Goal: Find specific page/section: Find specific page/section

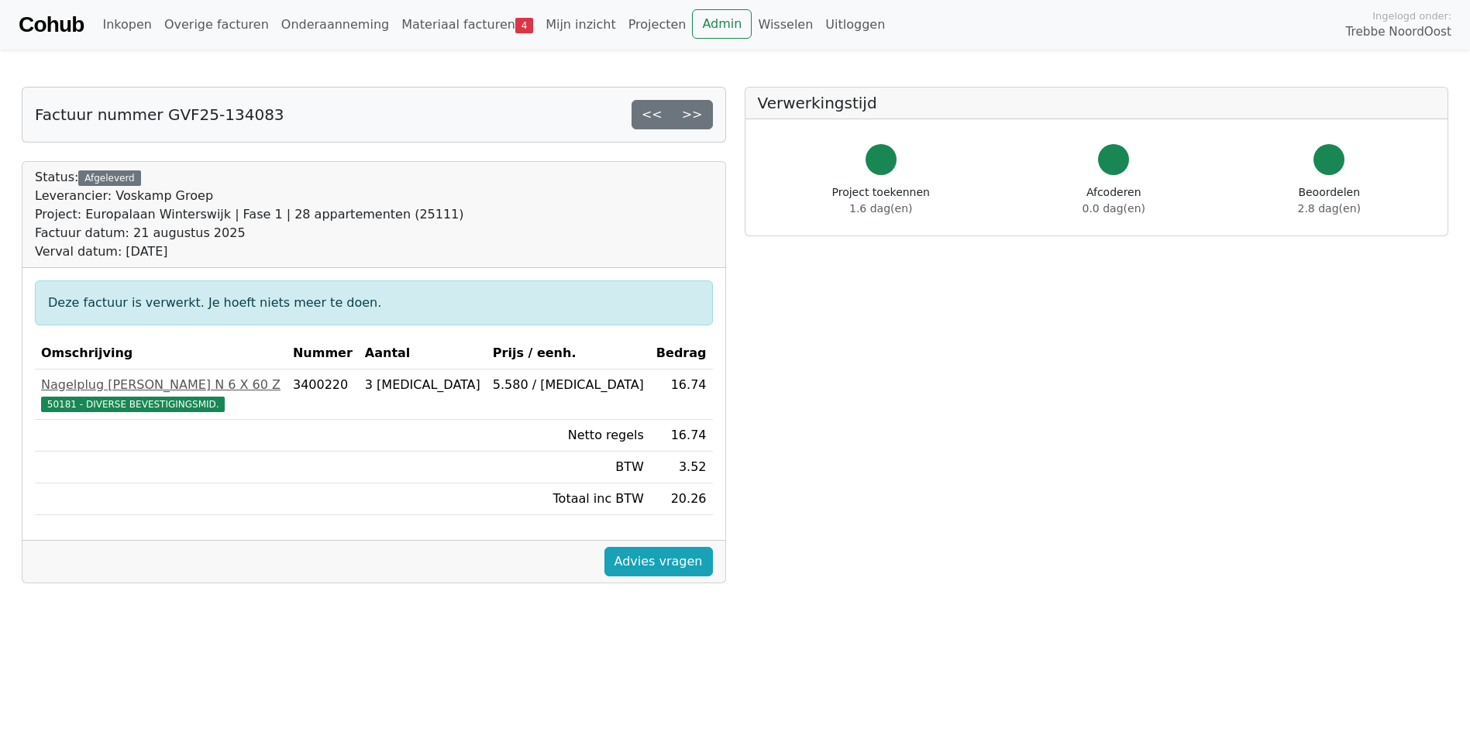
scroll to position [77, 0]
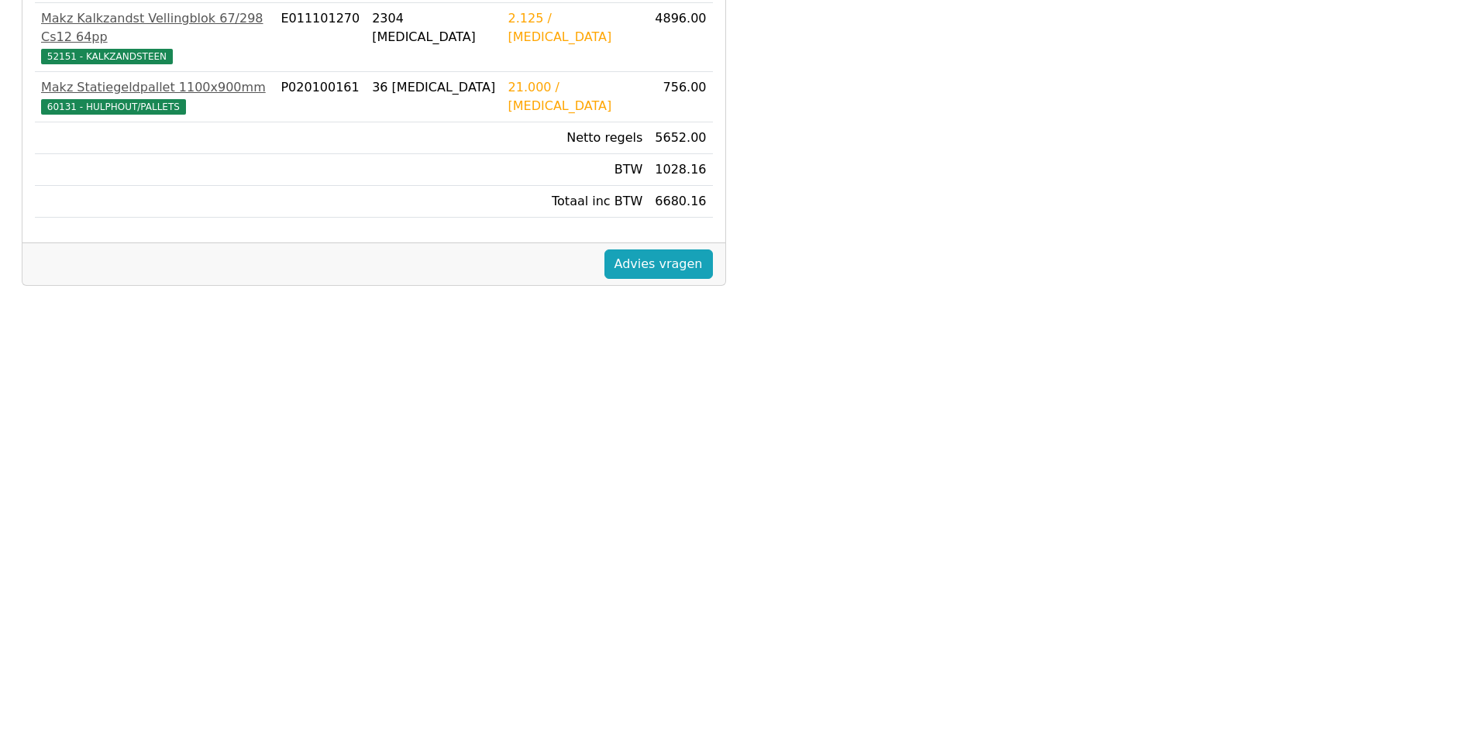
scroll to position [387, 0]
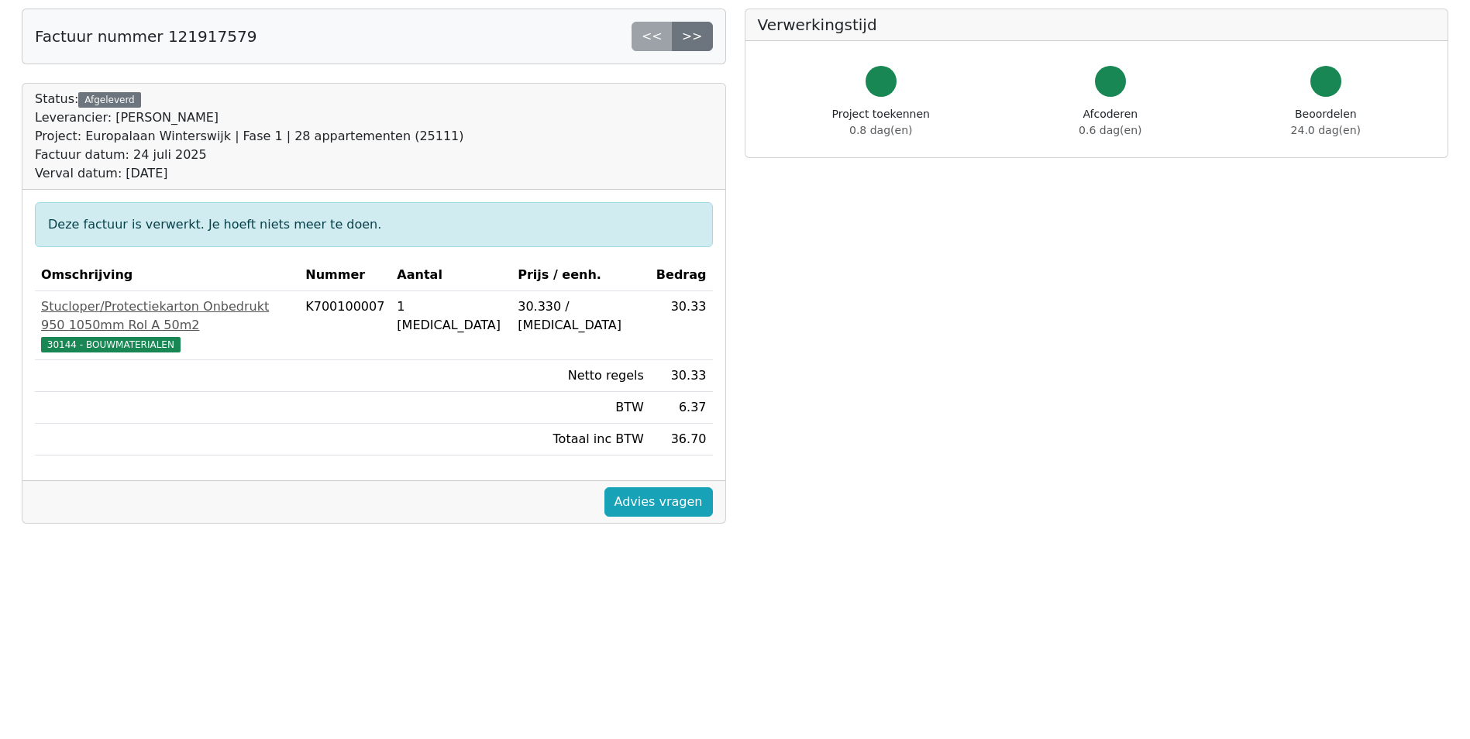
scroll to position [77, 0]
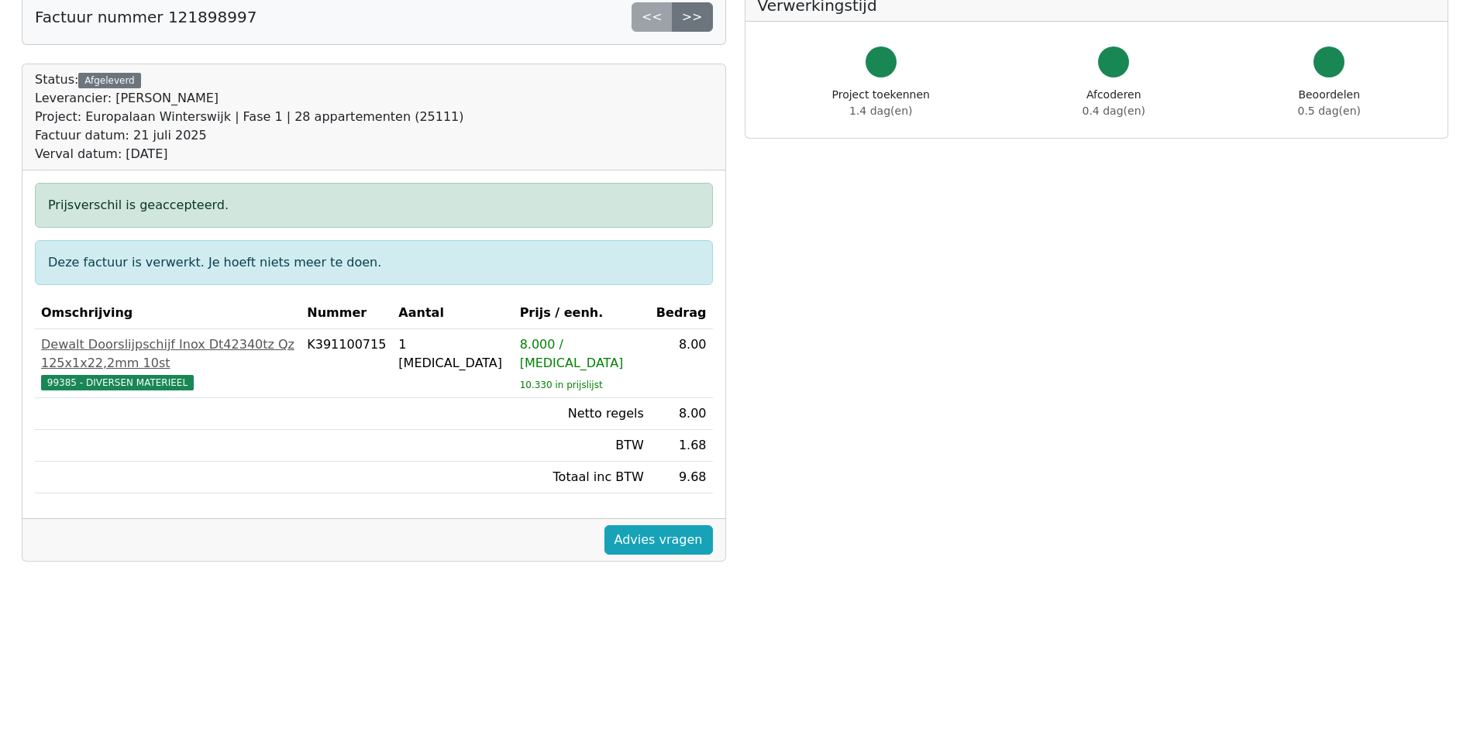
scroll to position [232, 0]
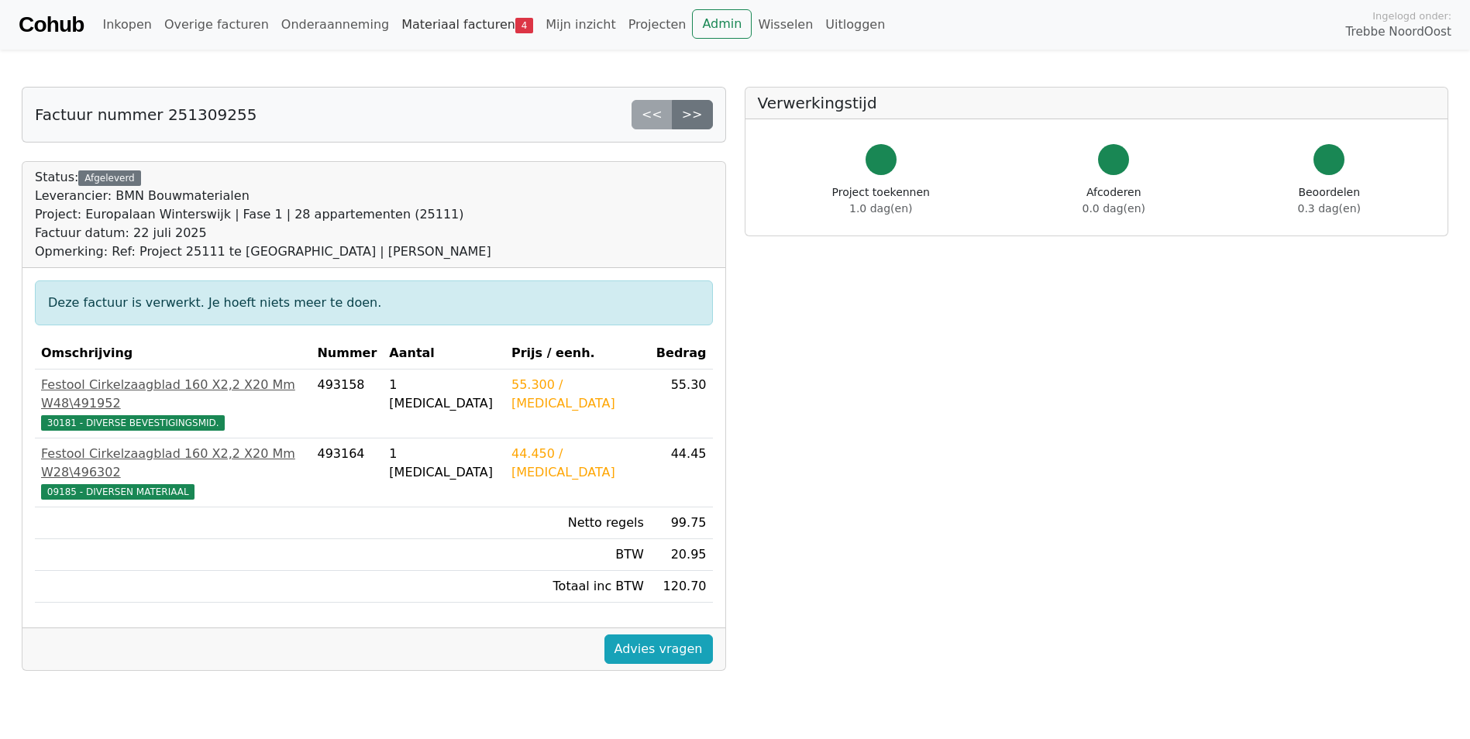
click at [436, 22] on link "Materiaal facturen 4" at bounding box center [467, 24] width 144 height 31
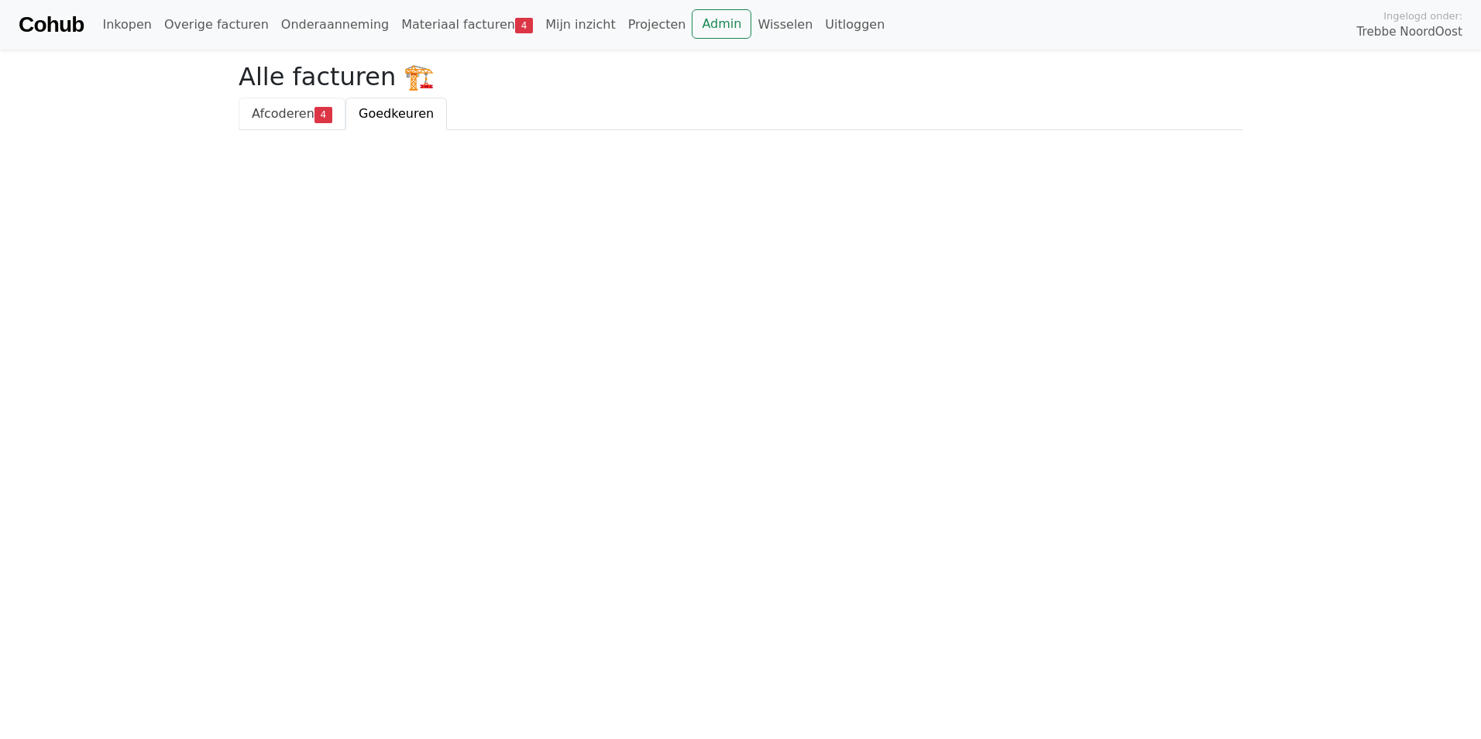
click at [269, 117] on span "Afcoderen" at bounding box center [283, 113] width 63 height 15
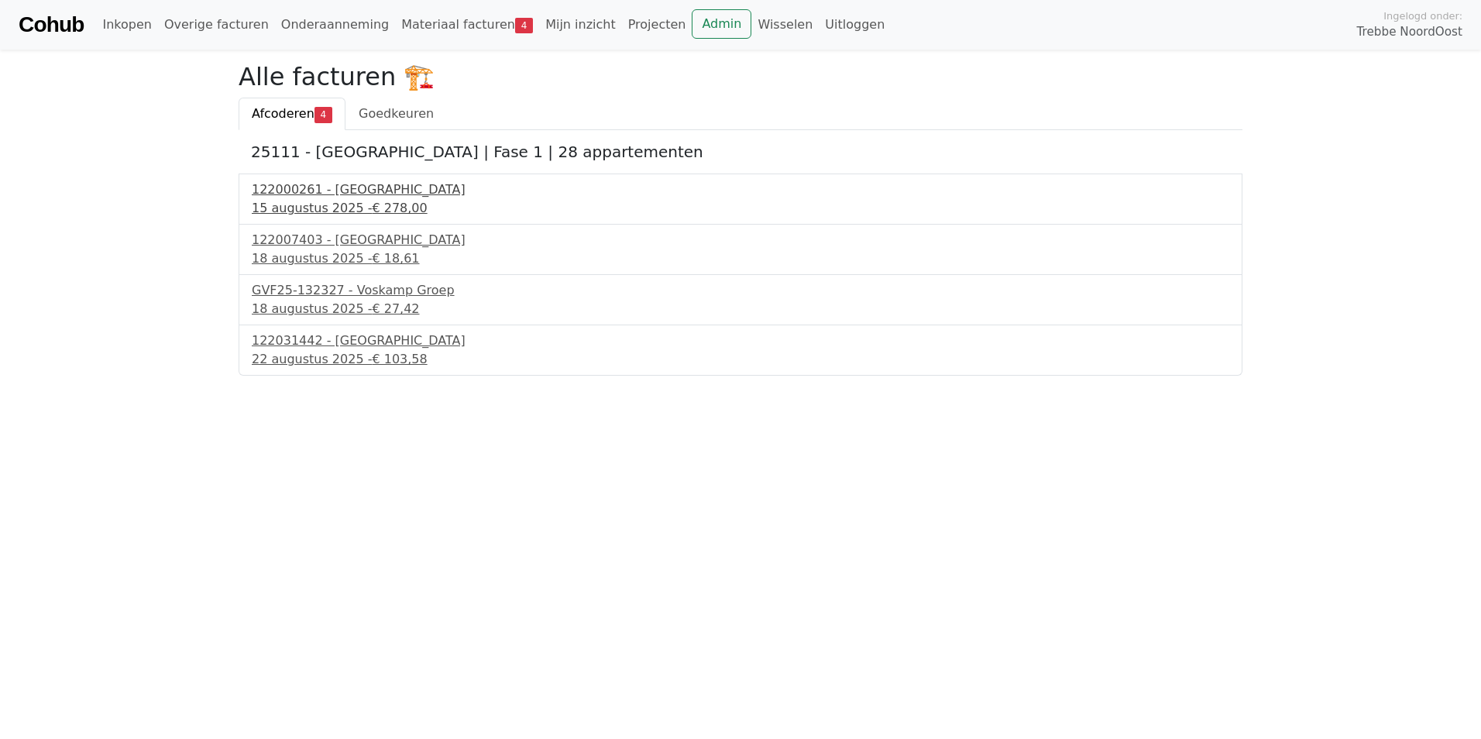
click at [347, 189] on div "122000261 - [GEOGRAPHIC_DATA]" at bounding box center [741, 189] width 978 height 19
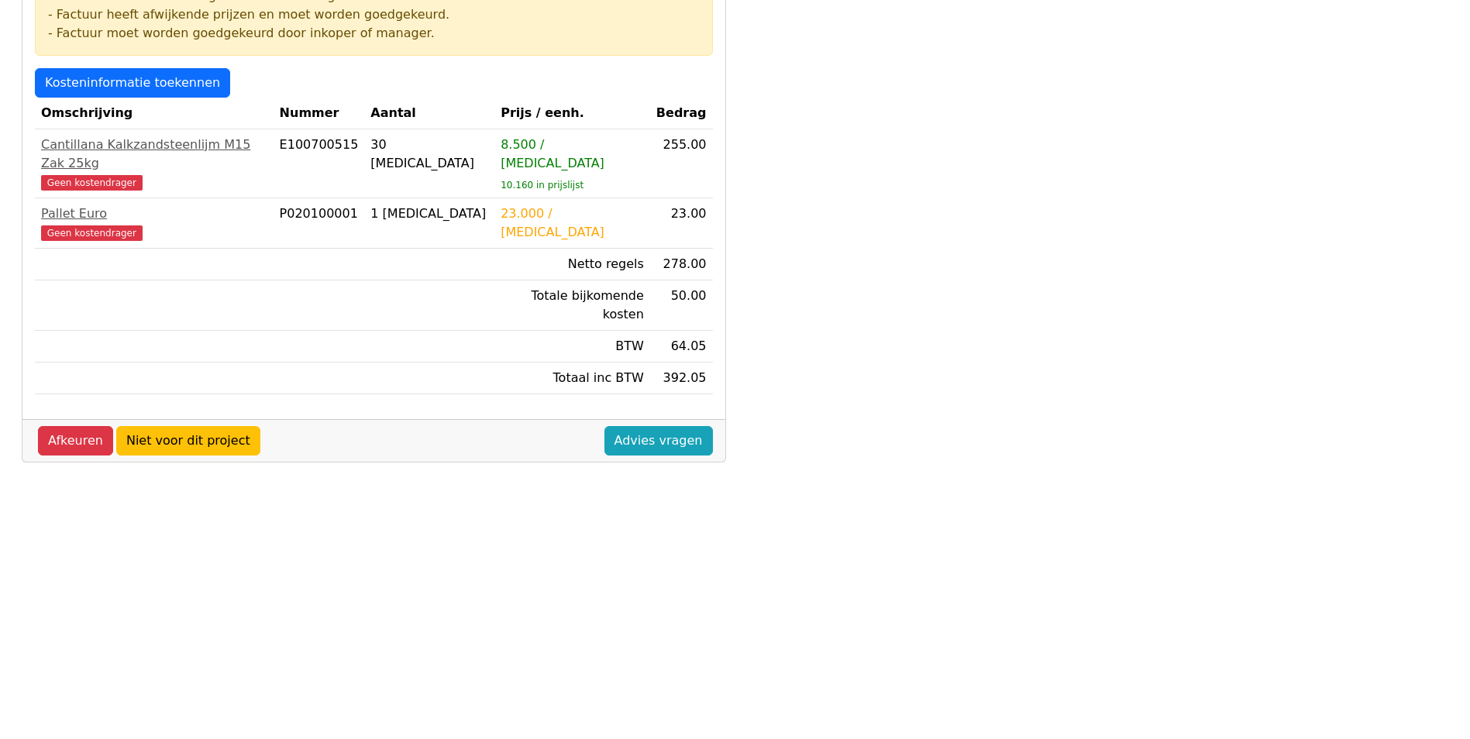
scroll to position [310, 0]
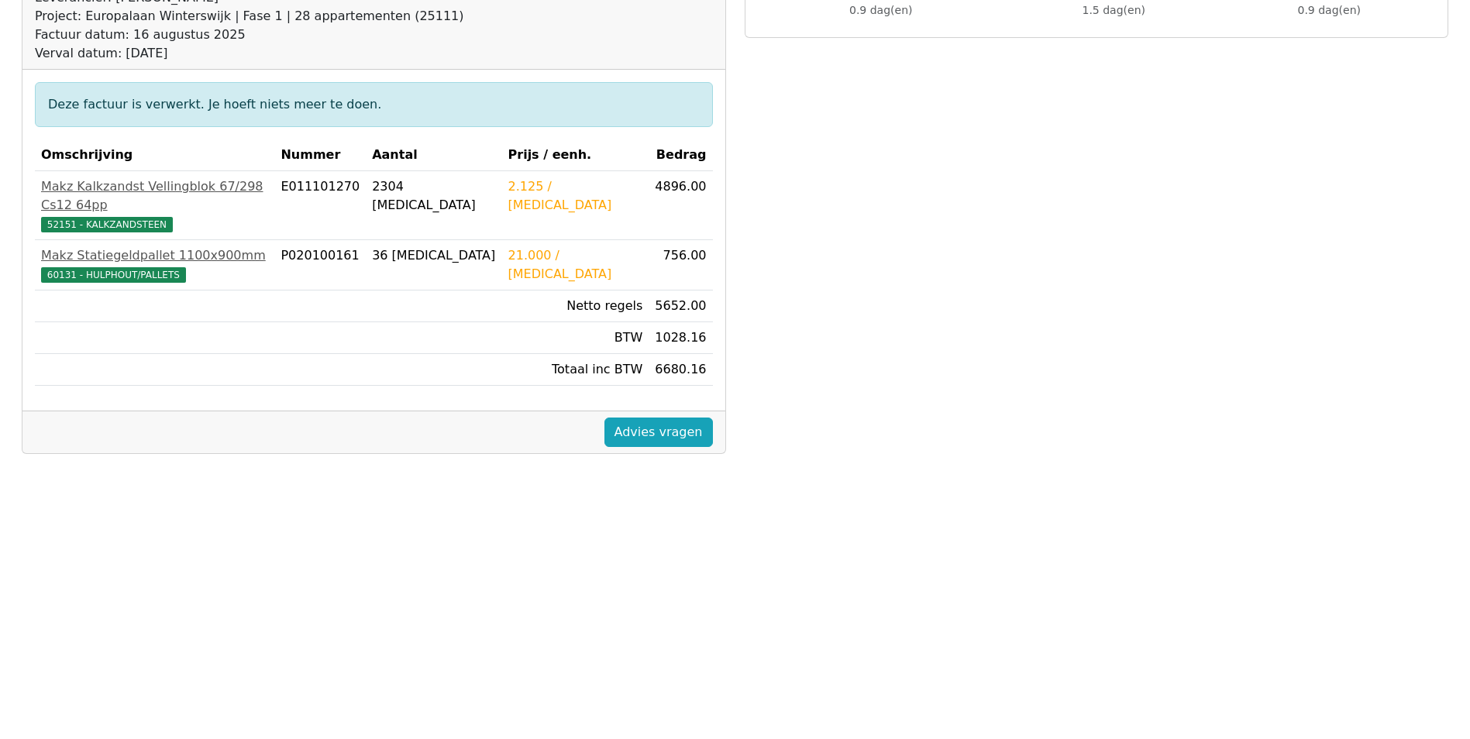
scroll to position [387, 0]
